Goal: Check status: Check status

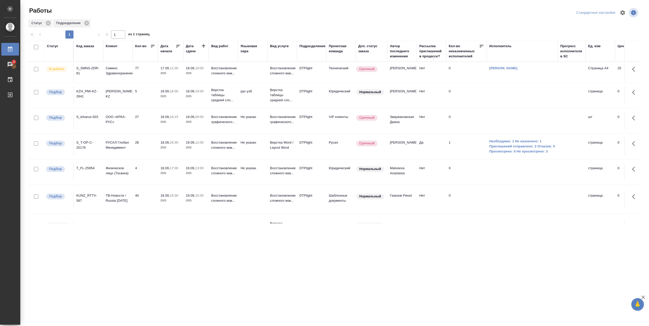
click at [143, 79] on td "77" at bounding box center [145, 72] width 25 height 18
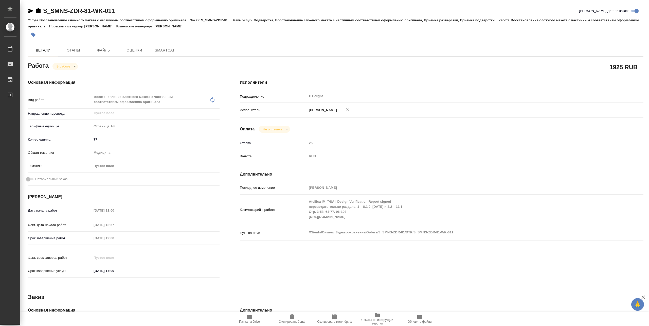
type textarea "x"
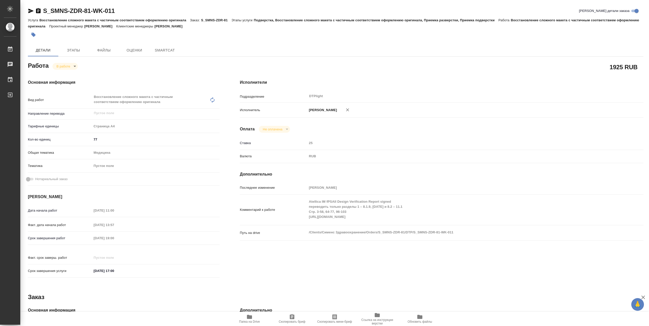
type textarea "x"
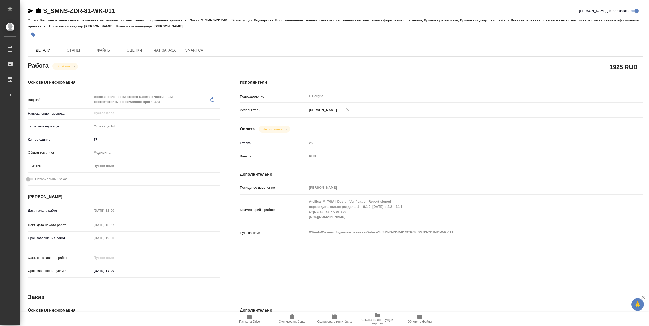
type textarea "x"
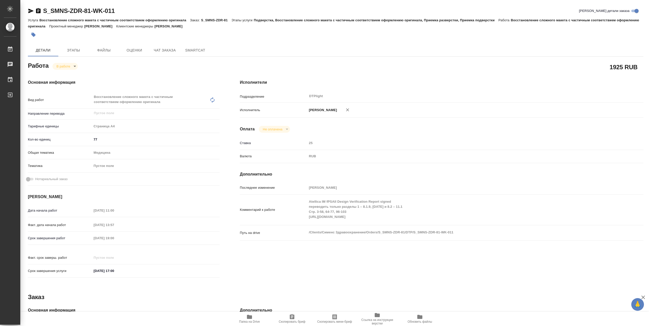
type textarea "x"
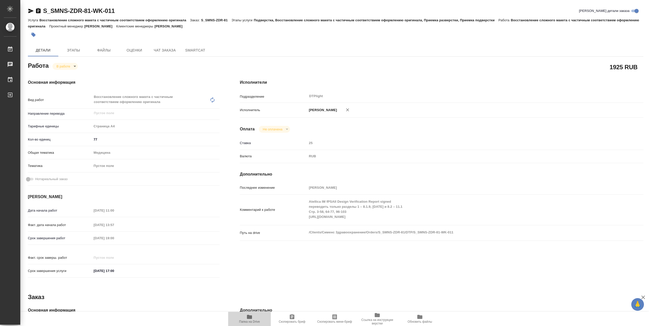
click at [251, 321] on span "Папка на Drive" at bounding box center [249, 322] width 21 height 4
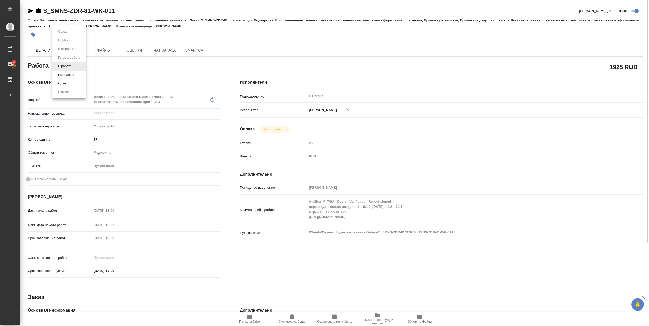
click at [73, 66] on body "🙏 .cls-1 fill:#fff; AWATERA Pankina Anna Работы 3 Чаты График Выйти S_SMNS-ZDR-…" at bounding box center [324, 163] width 649 height 326
click at [67, 75] on button "Выполнен" at bounding box center [66, 75] width 19 height 6
type textarea "x"
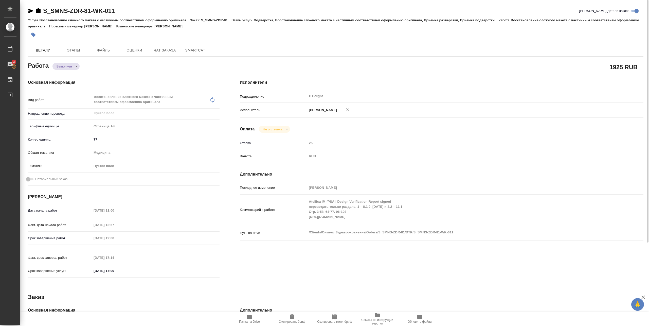
type textarea "x"
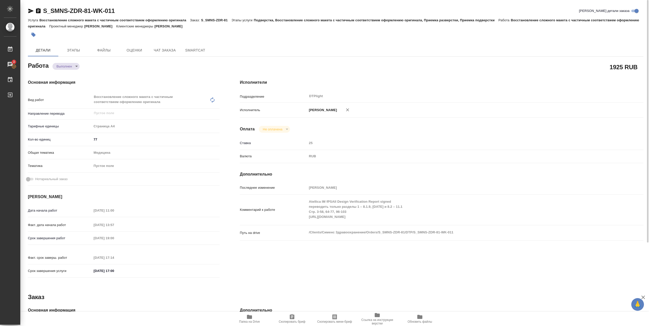
type textarea "x"
drag, startPoint x: 43, startPoint y: 15, endPoint x: 120, endPoint y: 16, distance: 77.1
click at [120, 16] on div "S_SMNS-ZDR-81-WK-011 Кратко детали заказа" at bounding box center [336, 12] width 616 height 10
copy link "S_SMNS-ZDR-81-WK-011"
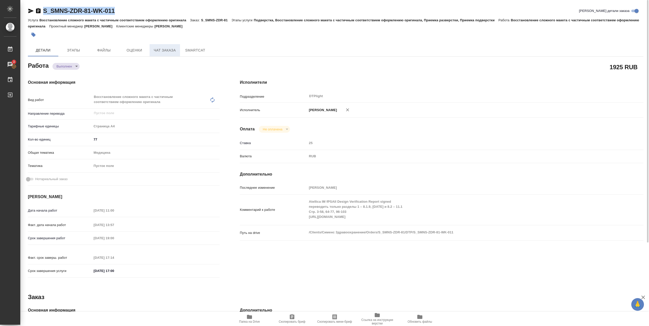
click at [160, 51] on span "Чат заказа" at bounding box center [165, 50] width 24 height 6
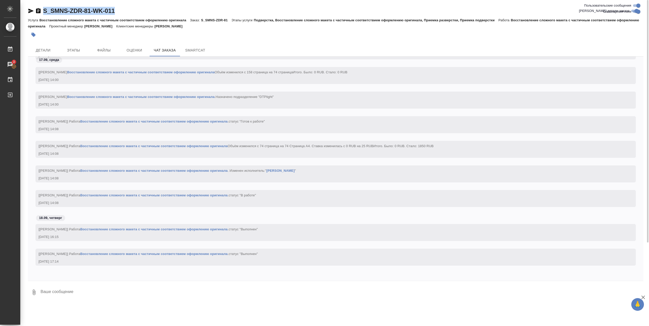
scroll to position [3890, 0]
click at [45, 48] on span "Детали" at bounding box center [43, 50] width 24 height 6
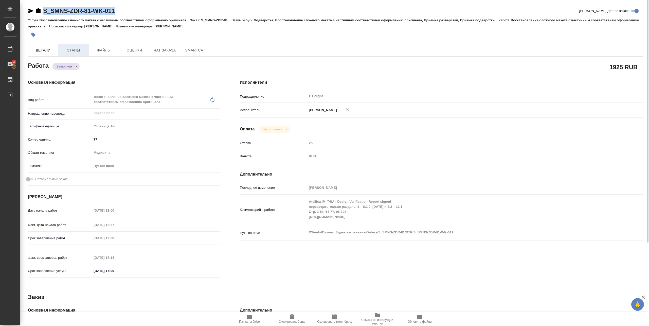
type textarea "x"
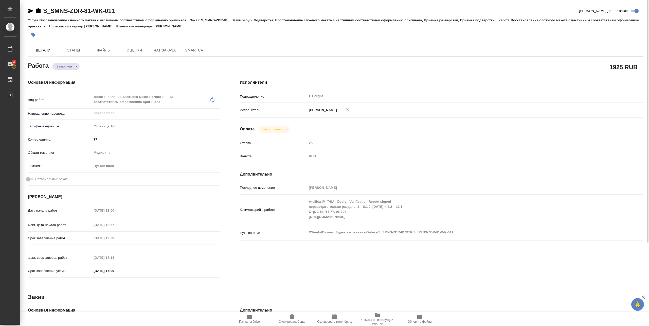
type textarea "x"
